Goal: Transaction & Acquisition: Purchase product/service

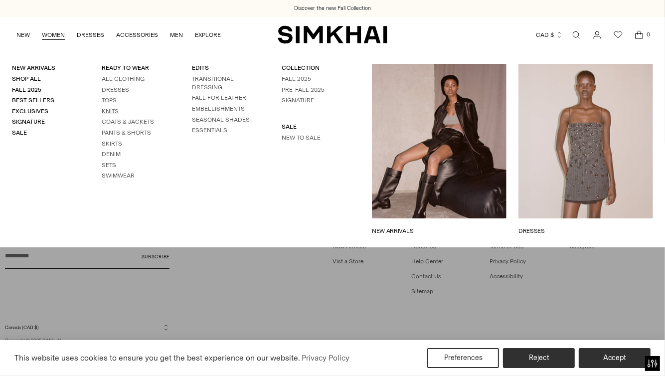
click at [106, 111] on link "Knits" at bounding box center [110, 111] width 17 height 7
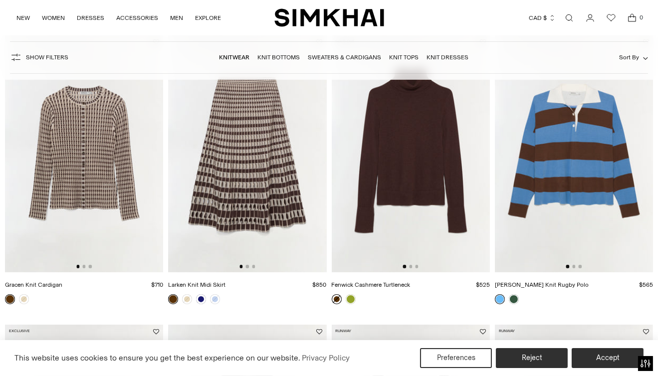
scroll to position [50, 0]
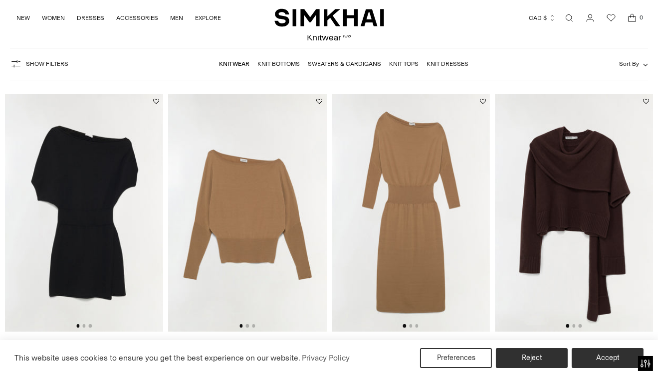
click at [580, 174] on img at bounding box center [574, 212] width 158 height 237
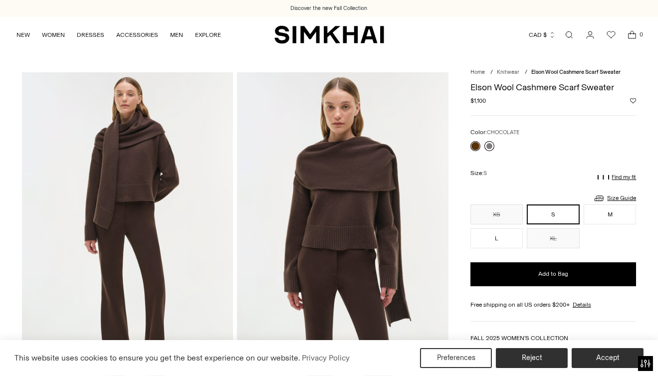
click at [491, 147] on link at bounding box center [489, 146] width 10 height 10
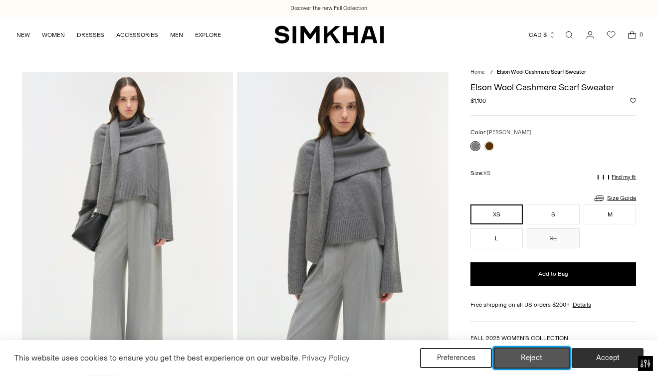
click at [531, 353] on button "Reject" at bounding box center [532, 358] width 76 height 21
